Goal: Communication & Community: Connect with others

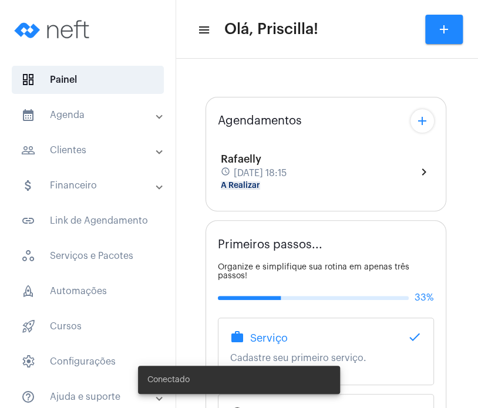
type input "[URL][DOMAIN_NAME]"
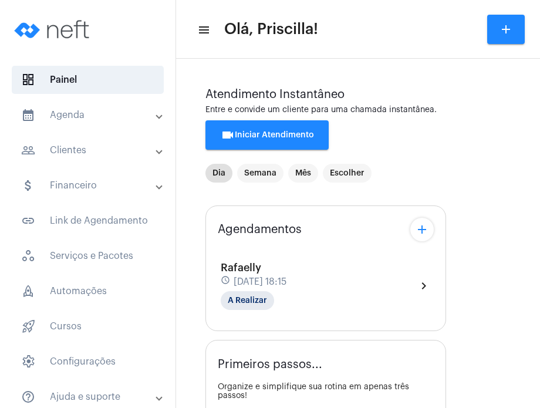
click at [287, 281] on span "[DATE] 18:15" at bounding box center [260, 282] width 53 height 11
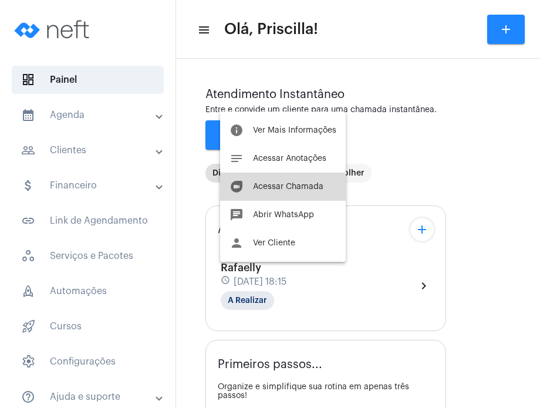
click at [277, 193] on button "duo [PERSON_NAME]" at bounding box center [283, 187] width 126 height 28
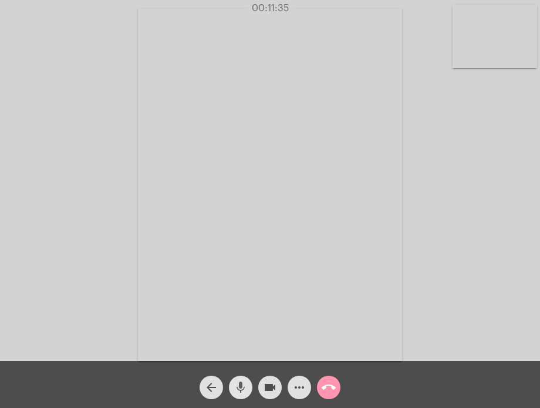
click at [233, 388] on button "mic" at bounding box center [240, 387] width 23 height 23
click at [233, 388] on button "mic_off" at bounding box center [240, 387] width 23 height 23
click at [240, 394] on mat-icon "mic" at bounding box center [241, 387] width 14 height 14
click at [240, 394] on mat-icon "mic_off" at bounding box center [241, 387] width 14 height 14
click at [240, 394] on mat-icon "mic" at bounding box center [241, 387] width 14 height 14
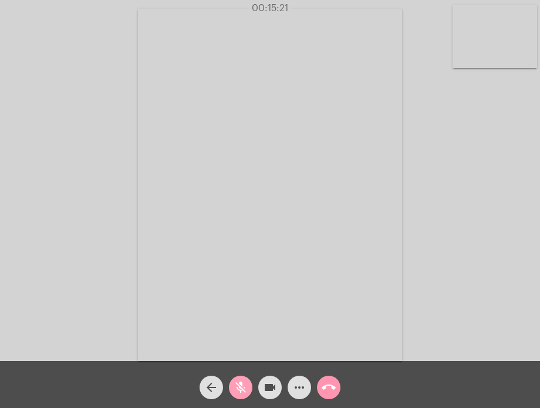
click at [240, 394] on mat-icon "mic_off" at bounding box center [241, 387] width 14 height 14
click at [240, 394] on mat-icon "mic" at bounding box center [241, 387] width 14 height 14
click at [240, 382] on mat-icon "mic_off" at bounding box center [241, 387] width 14 height 14
click at [246, 378] on span "mic" at bounding box center [241, 387] width 14 height 23
click at [246, 378] on span "mic_off" at bounding box center [241, 387] width 14 height 23
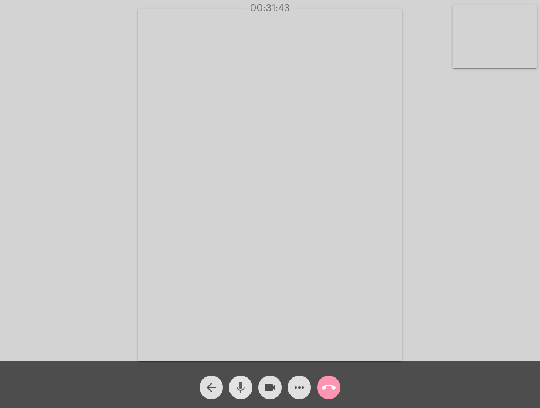
click at [244, 393] on mat-icon "mic" at bounding box center [241, 387] width 14 height 14
click at [244, 393] on mat-icon "mic_off" at bounding box center [241, 387] width 14 height 14
click at [244, 393] on mat-icon "mic" at bounding box center [241, 387] width 14 height 14
click at [244, 393] on mat-icon "mic_off" at bounding box center [241, 387] width 14 height 14
click at [244, 393] on mat-icon "mic" at bounding box center [241, 387] width 14 height 14
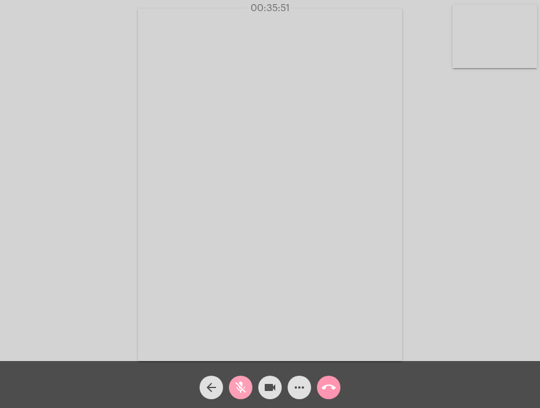
click at [244, 393] on mat-icon "mic_off" at bounding box center [241, 387] width 14 height 14
click at [328, 387] on mat-icon "call_end" at bounding box center [329, 387] width 14 height 14
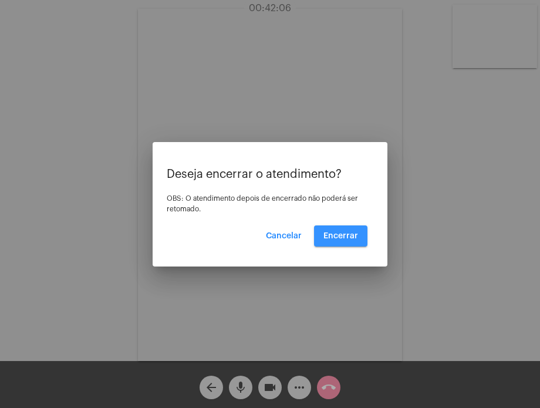
click at [352, 237] on span "Encerrar" at bounding box center [341, 236] width 35 height 8
click at [352, 237] on video at bounding box center [270, 185] width 264 height 352
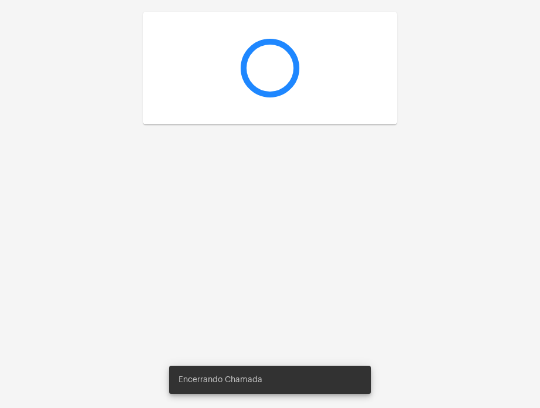
click at [352, 237] on div at bounding box center [270, 204] width 540 height 408
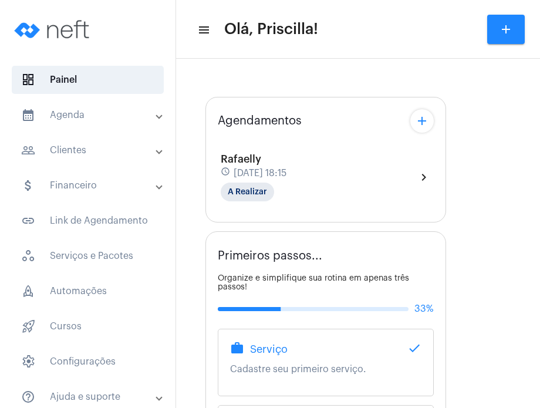
type input "[URL][DOMAIN_NAME]"
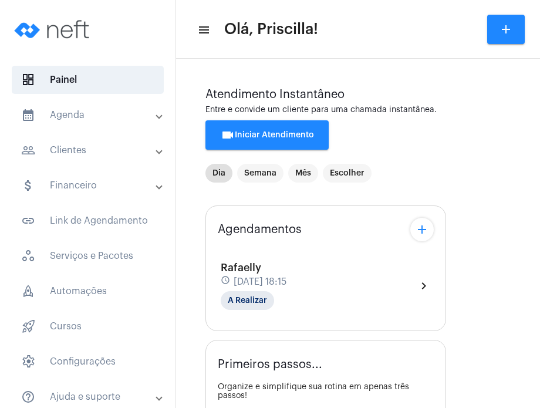
click at [121, 123] on mat-expansion-panel-header "calendar_month_outlined Agenda" at bounding box center [91, 115] width 169 height 28
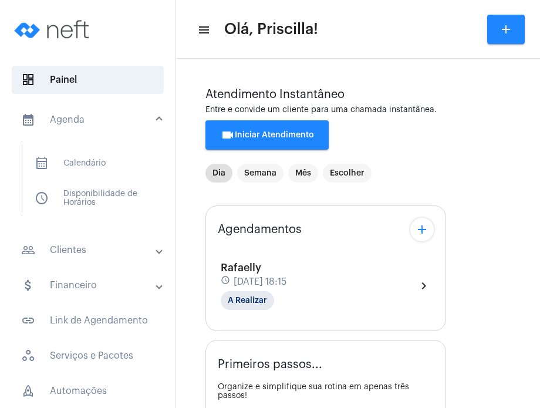
click at [112, 148] on mat-list "calendar_month_outlined Calendário schedule Disponibilidade de Horários" at bounding box center [95, 178] width 147 height 68
click at [106, 160] on span "calendar_month_outlined Calendário" at bounding box center [87, 163] width 124 height 28
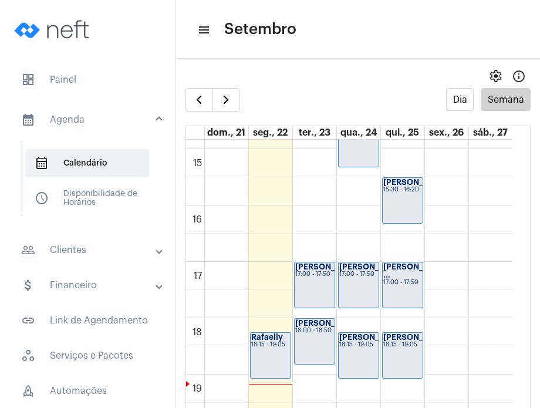
scroll to position [838, 0]
